Goal: Find specific page/section: Find specific page/section

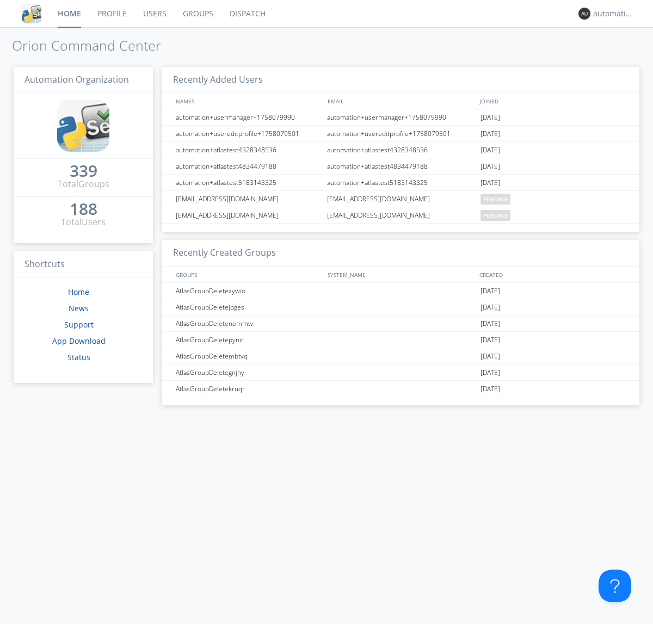
click at [246, 14] on link "Dispatch" at bounding box center [247, 13] width 52 height 27
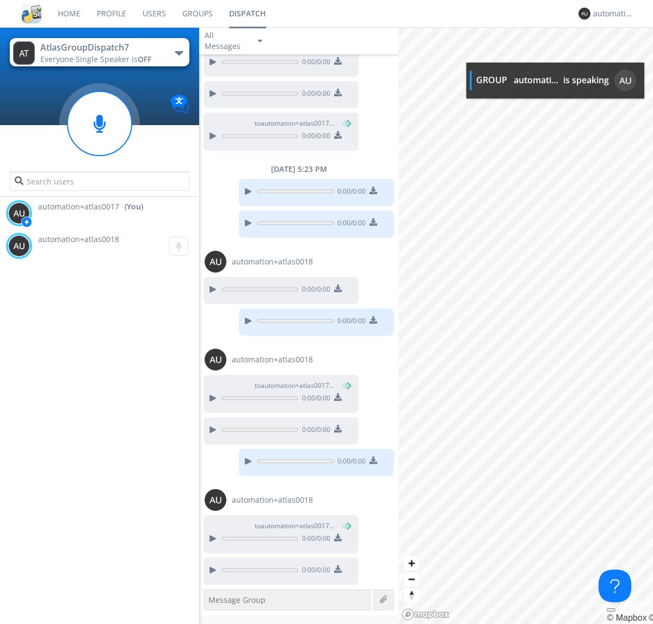
scroll to position [299, 0]
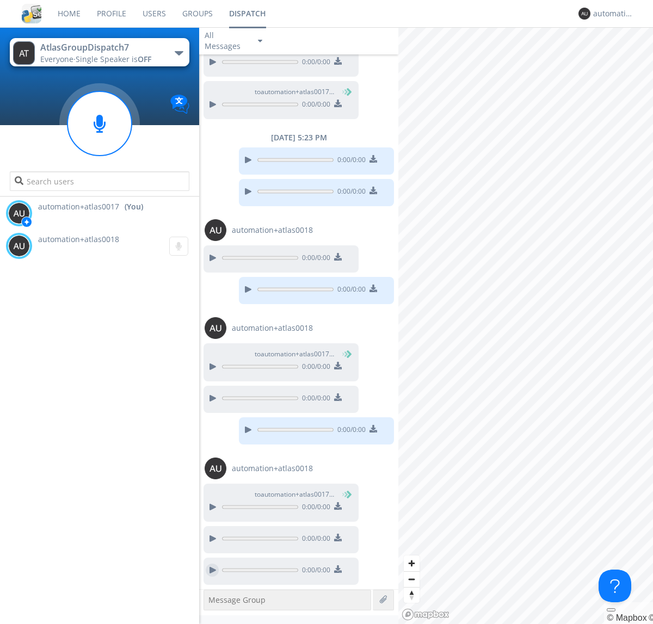
click at [212, 570] on div at bounding box center [212, 569] width 13 height 13
click at [610, 14] on div "automation+atlas0017" at bounding box center [613, 13] width 41 height 11
